Goal: Task Accomplishment & Management: Use online tool/utility

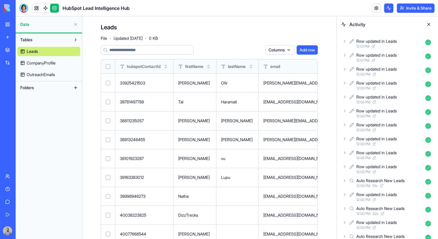
scroll to position [0, 551]
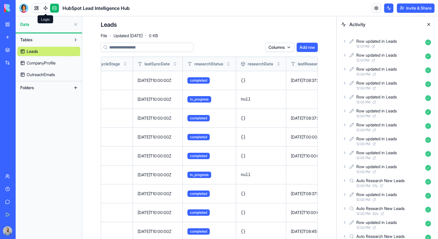
click at [45, 11] on link at bounding box center [45, 8] width 9 height 9
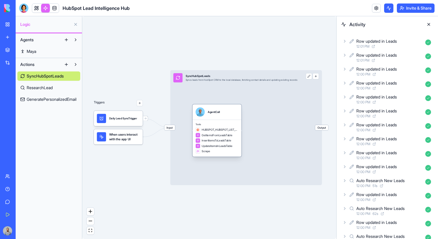
click at [226, 118] on div "AgentCall" at bounding box center [217, 111] width 49 height 15
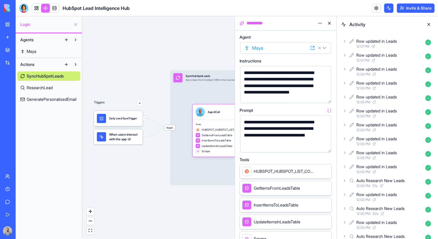
click at [429, 26] on button at bounding box center [428, 24] width 9 height 9
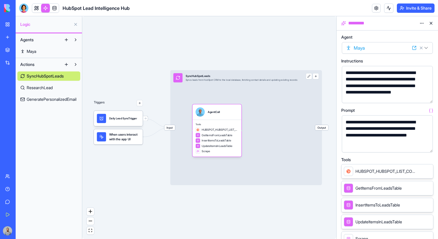
click at [427, 143] on button "button" at bounding box center [427, 146] width 9 height 9
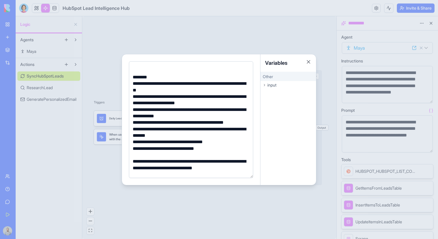
scroll to position [34, 0]
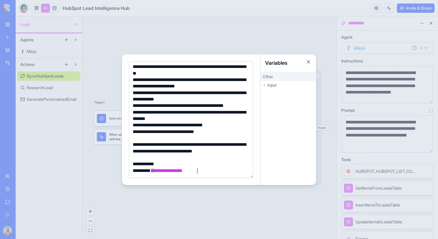
click at [351, 116] on div at bounding box center [219, 119] width 438 height 239
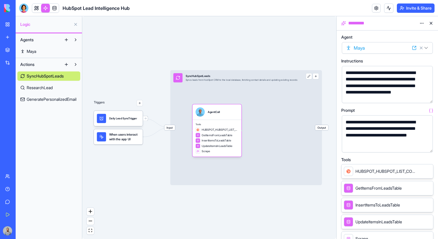
click at [172, 125] on span "Input" at bounding box center [169, 127] width 11 height 5
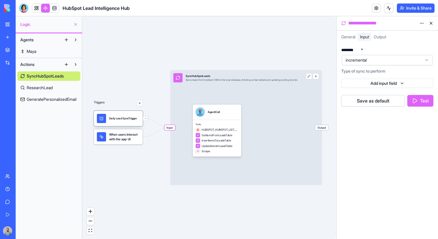
click at [113, 121] on div "Daily Lead SyncTrigger" at bounding box center [123, 118] width 28 height 9
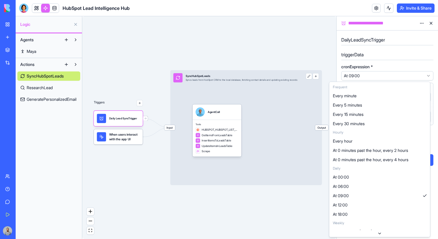
click at [390, 78] on html "**********" at bounding box center [219, 119] width 438 height 239
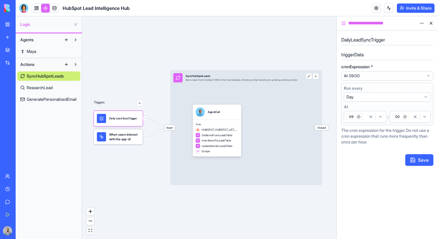
click at [390, 78] on html "**********" at bounding box center [219, 119] width 438 height 239
click at [117, 139] on span "When users interact with the app UI" at bounding box center [124, 136] width 31 height 9
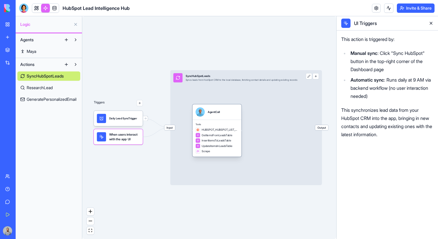
click at [218, 123] on span "Tools" at bounding box center [217, 124] width 43 height 3
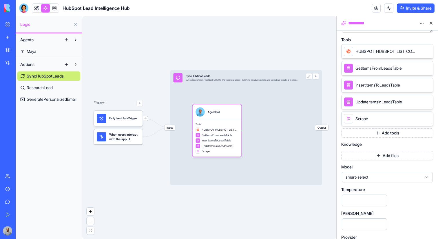
scroll to position [139, 0]
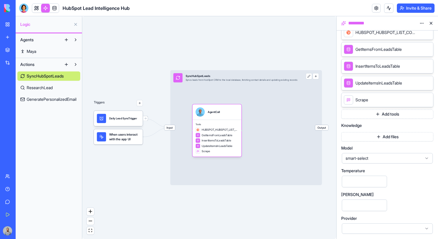
click at [391, 153] on div "smart-select" at bounding box center [387, 158] width 91 height 10
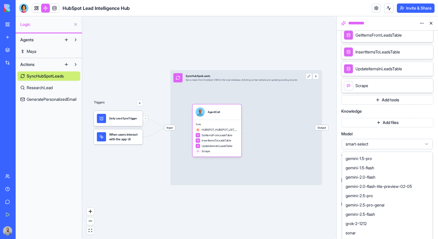
scroll to position [201, 0]
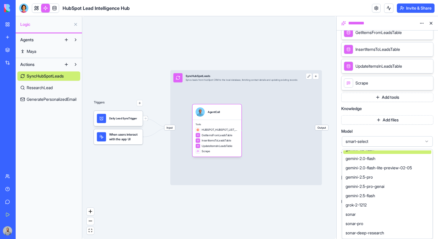
click at [384, 141] on span "smart-select" at bounding box center [384, 141] width 77 height 6
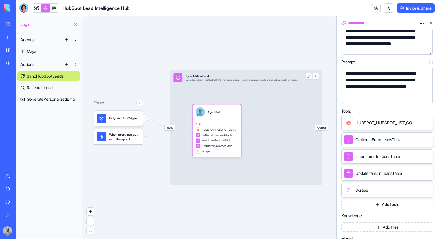
scroll to position [58, 0]
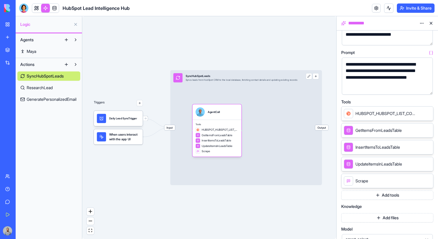
click at [386, 193] on button "Add tools" at bounding box center [388, 194] width 92 height 9
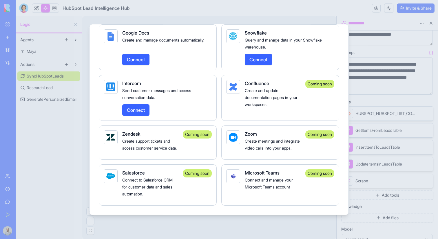
scroll to position [1112, 0]
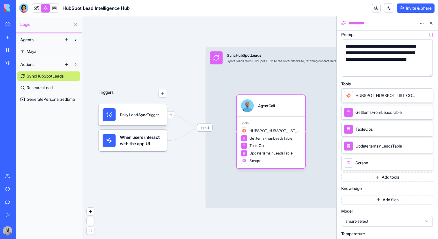
scroll to position [136, 0]
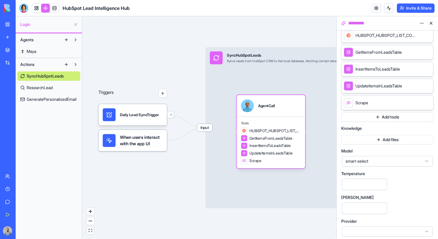
click at [366, 117] on button "Add tools" at bounding box center [388, 116] width 92 height 9
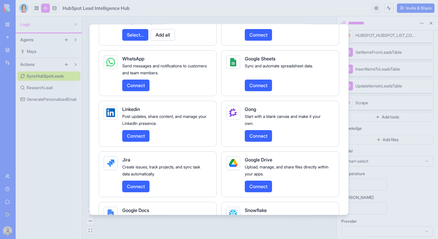
scroll to position [1151, 0]
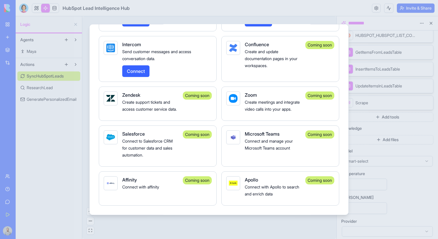
click at [45, 24] on div at bounding box center [219, 119] width 438 height 239
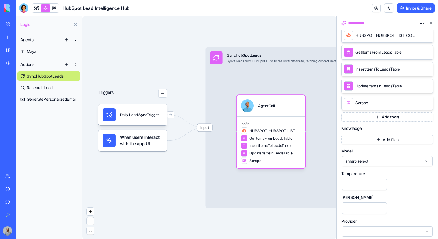
click at [13, 24] on link "My Workspace" at bounding box center [13, 25] width 23 height 12
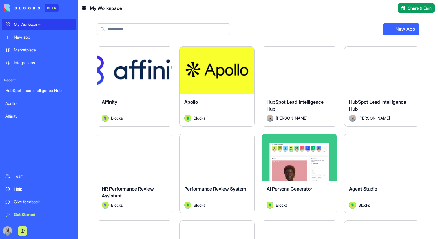
click at [133, 83] on div "Launch" at bounding box center [134, 70] width 75 height 47
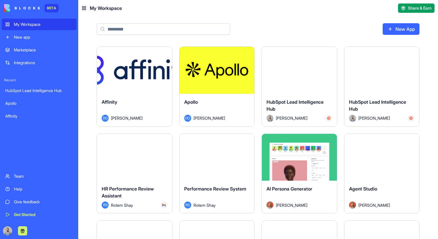
click at [130, 73] on button "Launch" at bounding box center [134, 70] width 43 height 12
click at [129, 72] on button "Launch" at bounding box center [134, 70] width 43 height 12
click at [206, 69] on button "Launch" at bounding box center [216, 70] width 43 height 12
click at [275, 59] on div "Launch" at bounding box center [299, 70] width 75 height 47
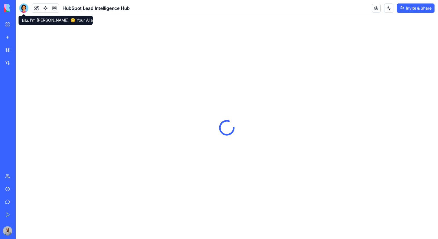
click at [10, 27] on link "My Workspace" at bounding box center [13, 25] width 23 height 12
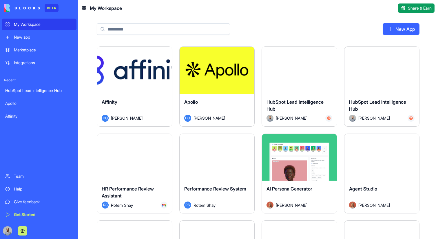
click at [391, 89] on div "Launch" at bounding box center [382, 70] width 75 height 47
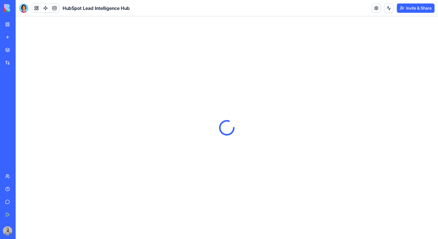
click at [10, 25] on link "My Workspace" at bounding box center [13, 25] width 23 height 12
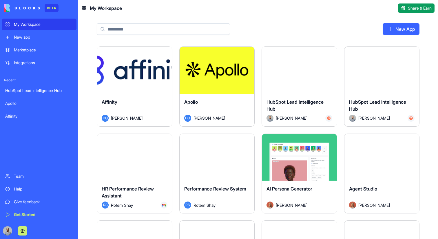
click at [232, 89] on div "Launch" at bounding box center [217, 70] width 75 height 47
click at [37, 27] on div "My Workspace" at bounding box center [43, 24] width 59 height 6
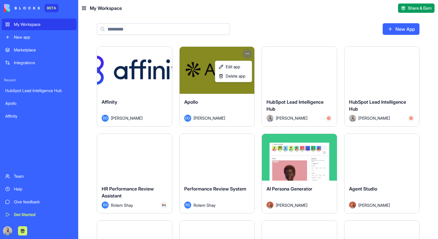
click at [246, 53] on html "BETA My Workspace New app Marketplace Integrations Recent HubSpot Lead Intellig…" at bounding box center [219, 119] width 438 height 239
click at [239, 68] on span "Edit app" at bounding box center [233, 67] width 14 height 6
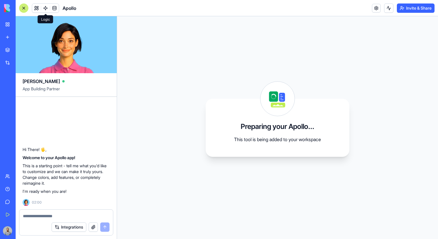
click at [49, 10] on link at bounding box center [45, 8] width 9 height 9
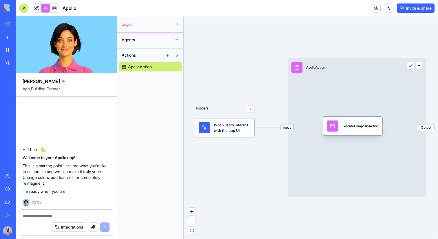
click at [355, 128] on div "ExecuteComposioAction" at bounding box center [360, 125] width 37 height 11
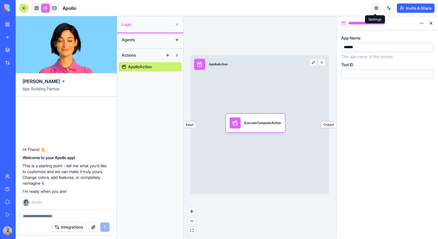
click at [372, 8] on link at bounding box center [376, 8] width 9 height 9
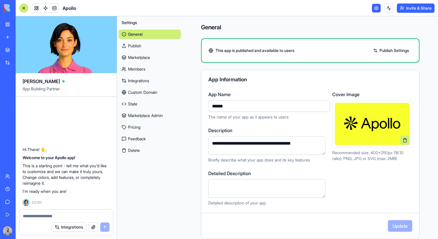
click at [159, 99] on link "State" at bounding box center [150, 103] width 62 height 9
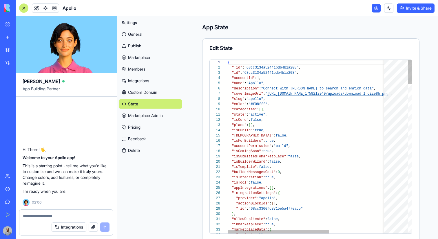
scroll to position [52, 0]
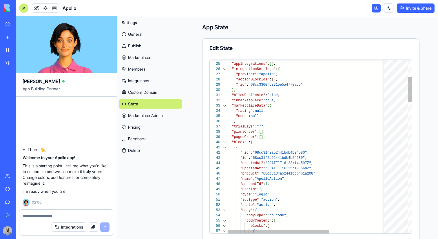
click at [223, 148] on div at bounding box center [225, 147] width 8 height 5
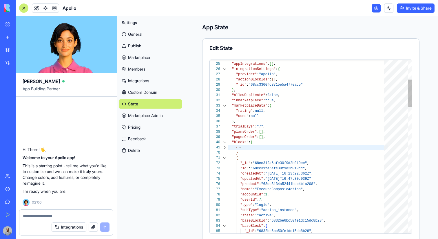
click at [225, 156] on div at bounding box center [225, 157] width 8 height 5
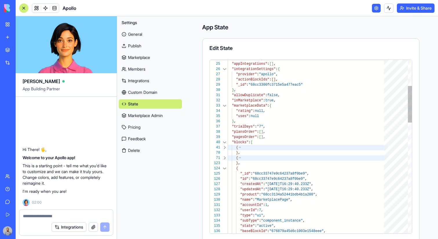
click at [226, 169] on div at bounding box center [225, 168] width 8 height 5
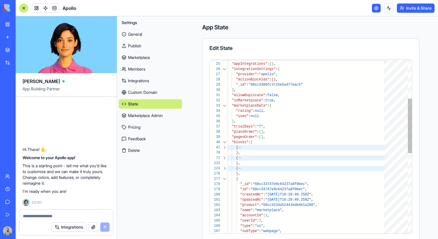
click at [227, 179] on div at bounding box center [225, 178] width 8 height 5
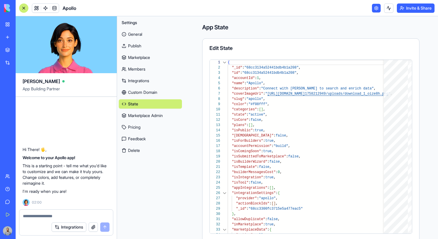
click at [154, 115] on link "Marketplace Admin" at bounding box center [150, 115] width 63 height 9
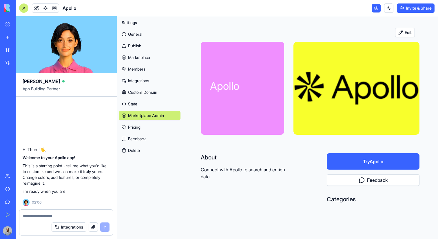
click at [148, 58] on link "Marketplace" at bounding box center [150, 57] width 62 height 9
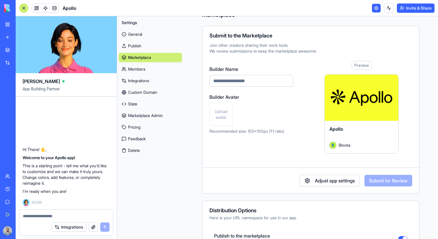
scroll to position [16, 0]
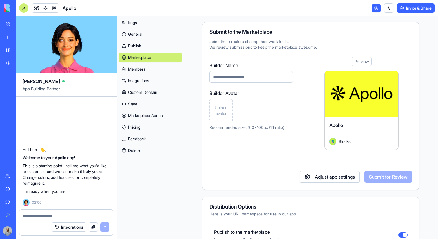
click at [314, 179] on button "Adjust app settings" at bounding box center [330, 177] width 60 height 12
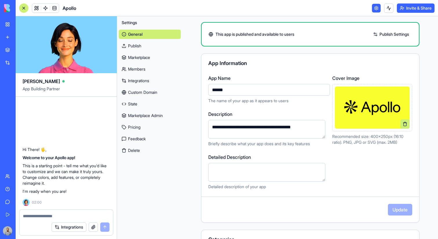
click at [153, 59] on link "Marketplace" at bounding box center [150, 57] width 62 height 9
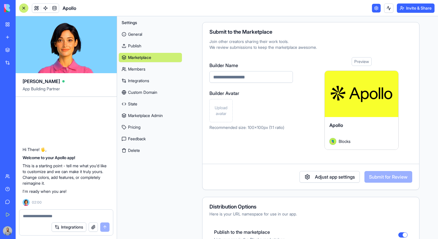
click at [46, 10] on link at bounding box center [45, 8] width 9 height 9
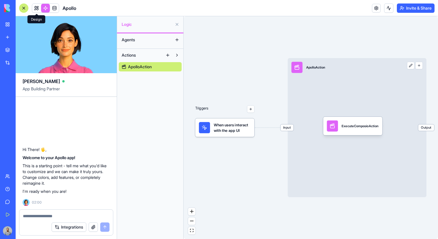
click at [39, 12] on link at bounding box center [36, 8] width 9 height 9
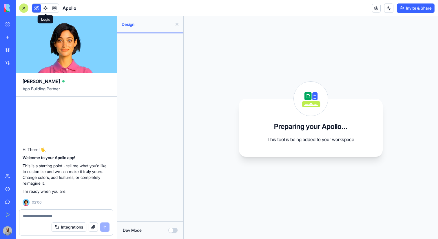
click at [46, 11] on link at bounding box center [45, 8] width 9 height 9
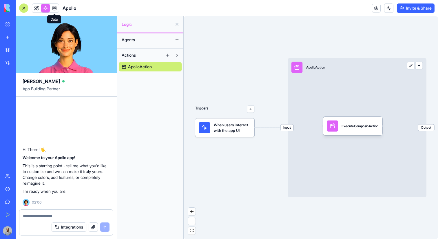
click at [53, 10] on link at bounding box center [54, 8] width 9 height 9
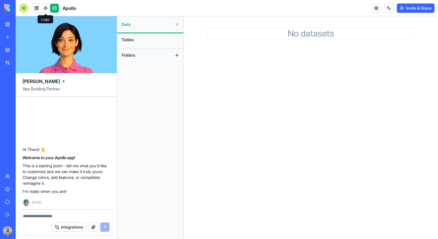
click at [46, 10] on link at bounding box center [45, 8] width 9 height 9
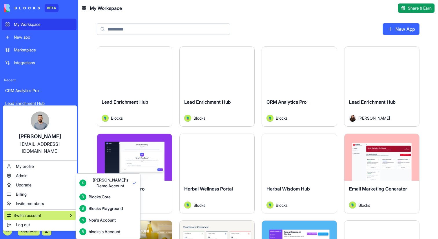
click at [180, 128] on html "BETA My Workspace New app Marketplace Integrations Recent CRM Analytics Pro Lea…" at bounding box center [219, 119] width 438 height 239
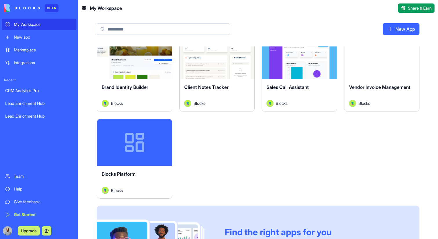
scroll to position [179, 0]
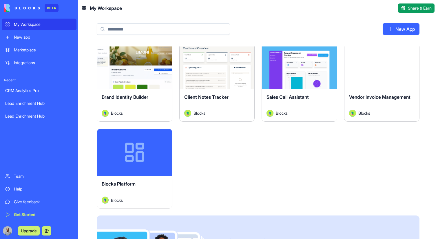
click at [369, 90] on div "Vendor Invoice Management Blocks" at bounding box center [382, 105] width 75 height 32
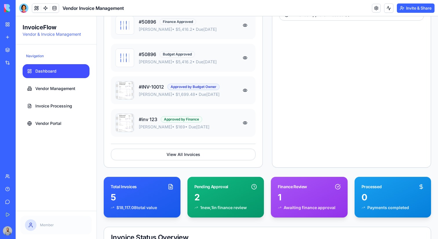
scroll to position [125, 0]
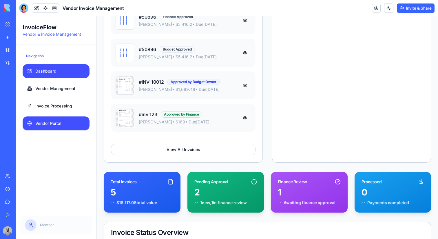
click at [72, 119] on link "Vendor Portal" at bounding box center [56, 123] width 67 height 14
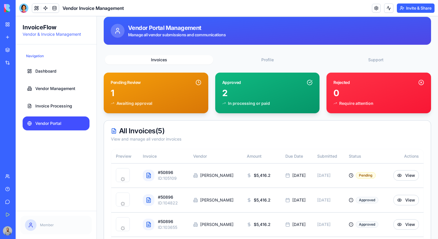
scroll to position [71, 0]
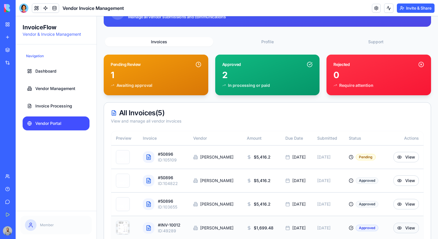
click at [403, 228] on button "View" at bounding box center [407, 227] width 26 height 10
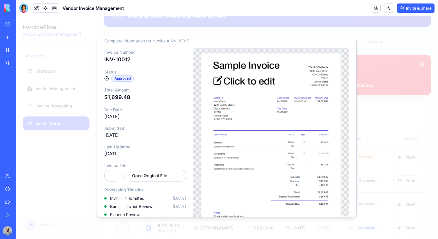
scroll to position [14, 0]
click at [125, 159] on div "Invoice Number INV-10012 Status Approved Total Amount $ 1,699.48 Due Date 4/25/…" at bounding box center [145, 144] width 82 height 190
click at [126, 185] on div "Invoice Number INV-10012 Status Approved Total Amount $ 1,699.48 Due Date 4/25/…" at bounding box center [145, 144] width 82 height 190
click at [126, 177] on link "Open Original File" at bounding box center [145, 176] width 82 height 12
